Goal: Obtain resource: Obtain resource

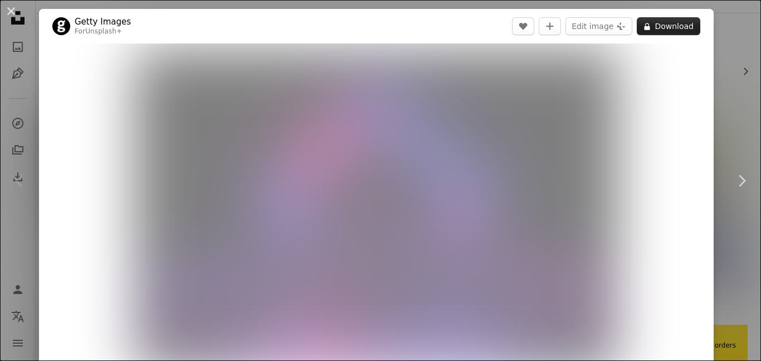
click at [652, 26] on icon "A lock" at bounding box center [647, 26] width 8 height 8
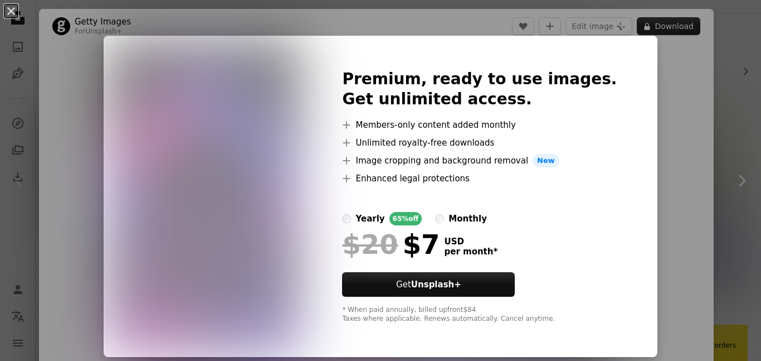
click at [657, 26] on div "An X shape Premium, ready to use images. Get unlimited access. A plus sign Memb…" at bounding box center [380, 180] width 761 height 361
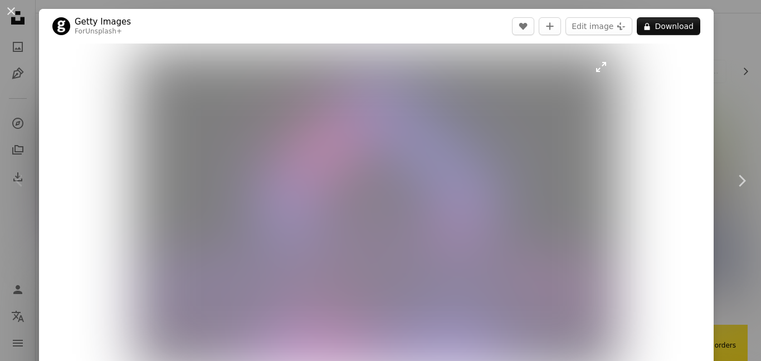
click at [331, 86] on img "Zoom in on this image" at bounding box center [376, 210] width 485 height 323
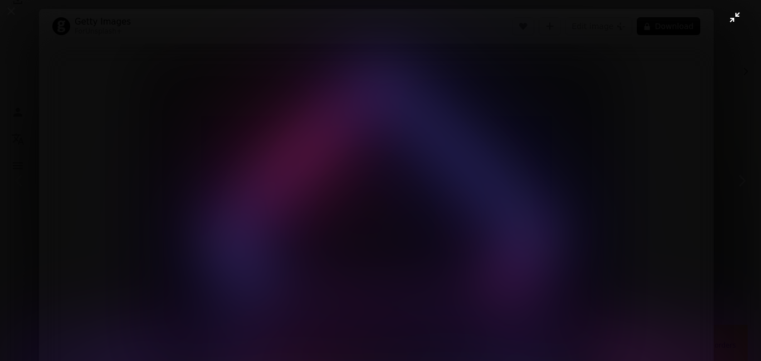
scroll to position [74, 0]
